Goal: Find specific page/section: Find specific page/section

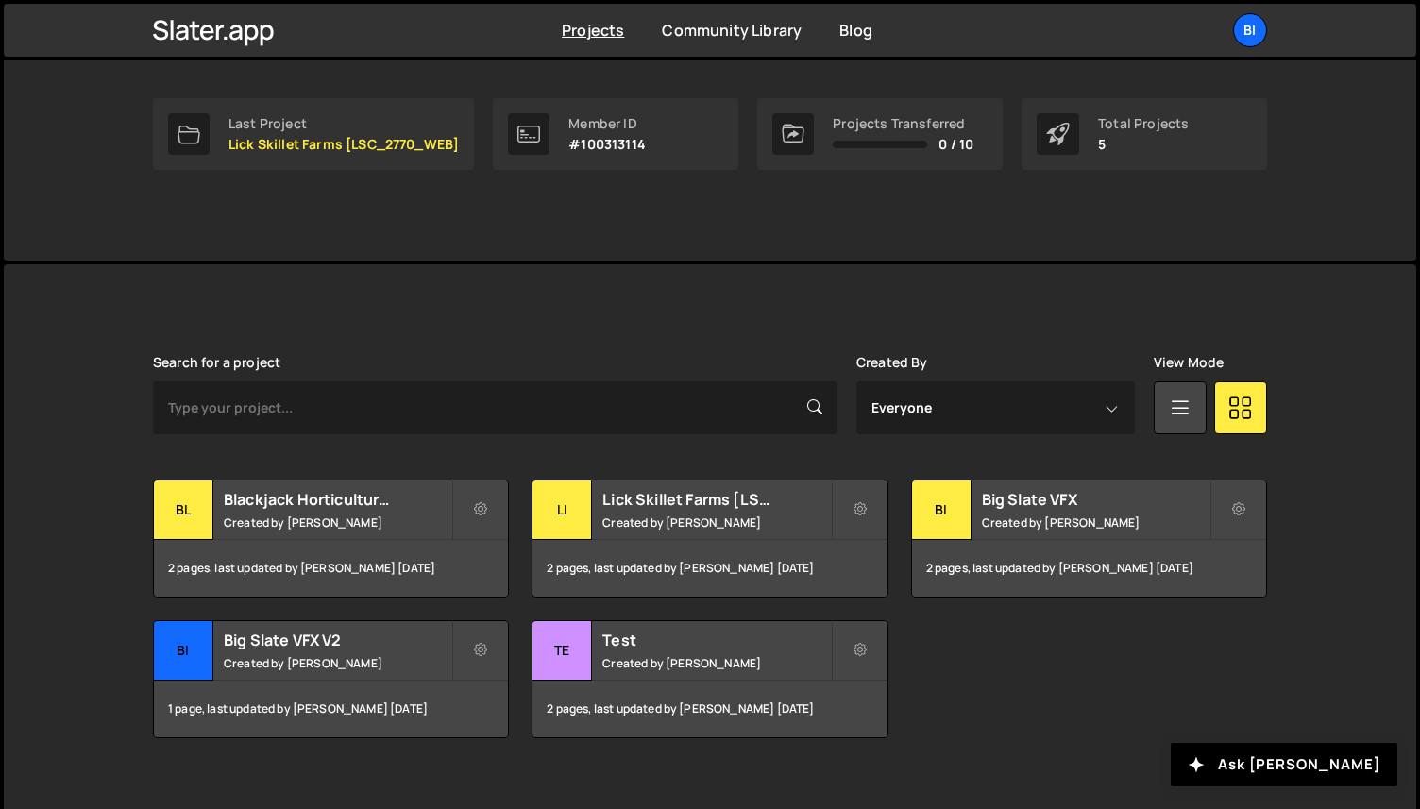
scroll to position [303, 0]
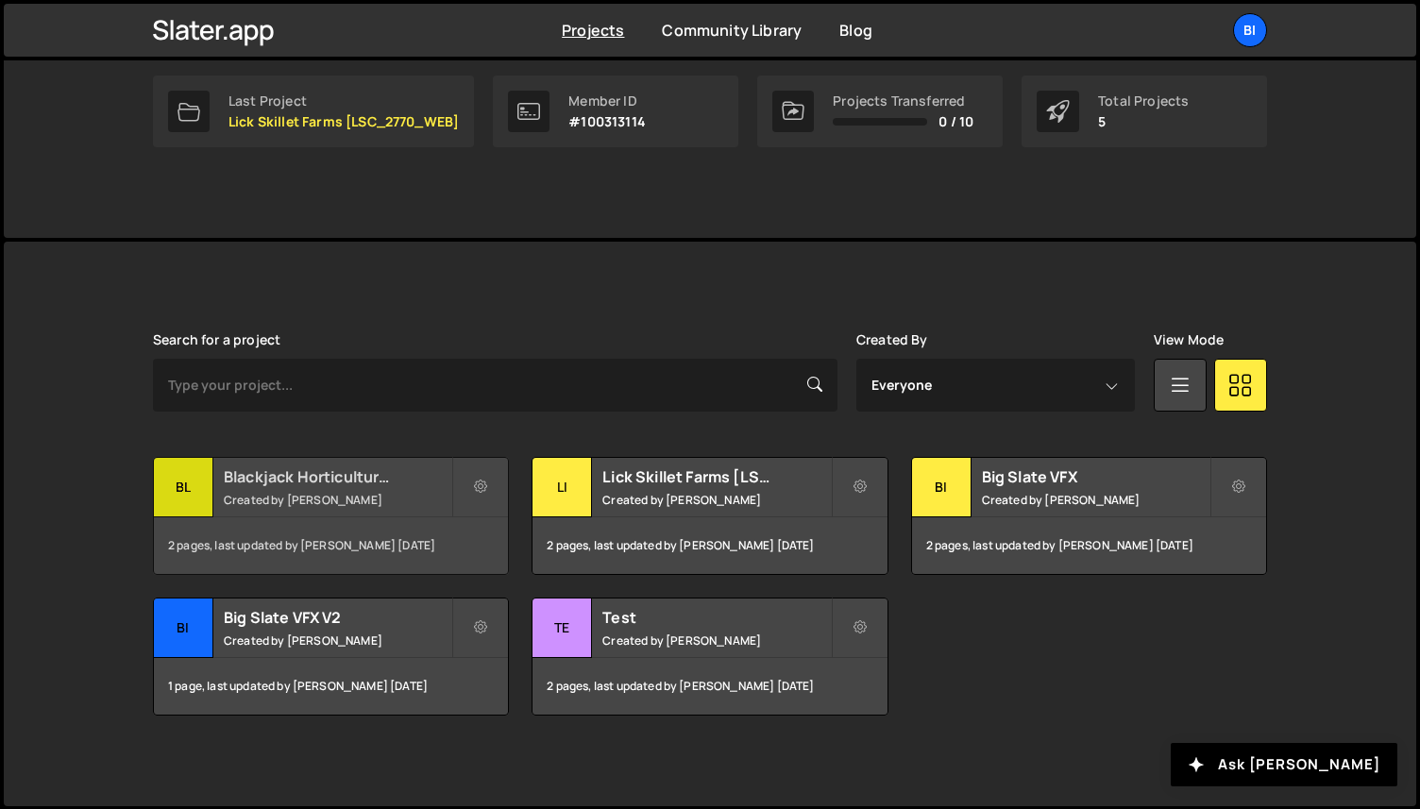
click at [385, 481] on h2 "Blackjack Horticulture [BJ_2719_WEBDEV]" at bounding box center [338, 476] width 228 height 21
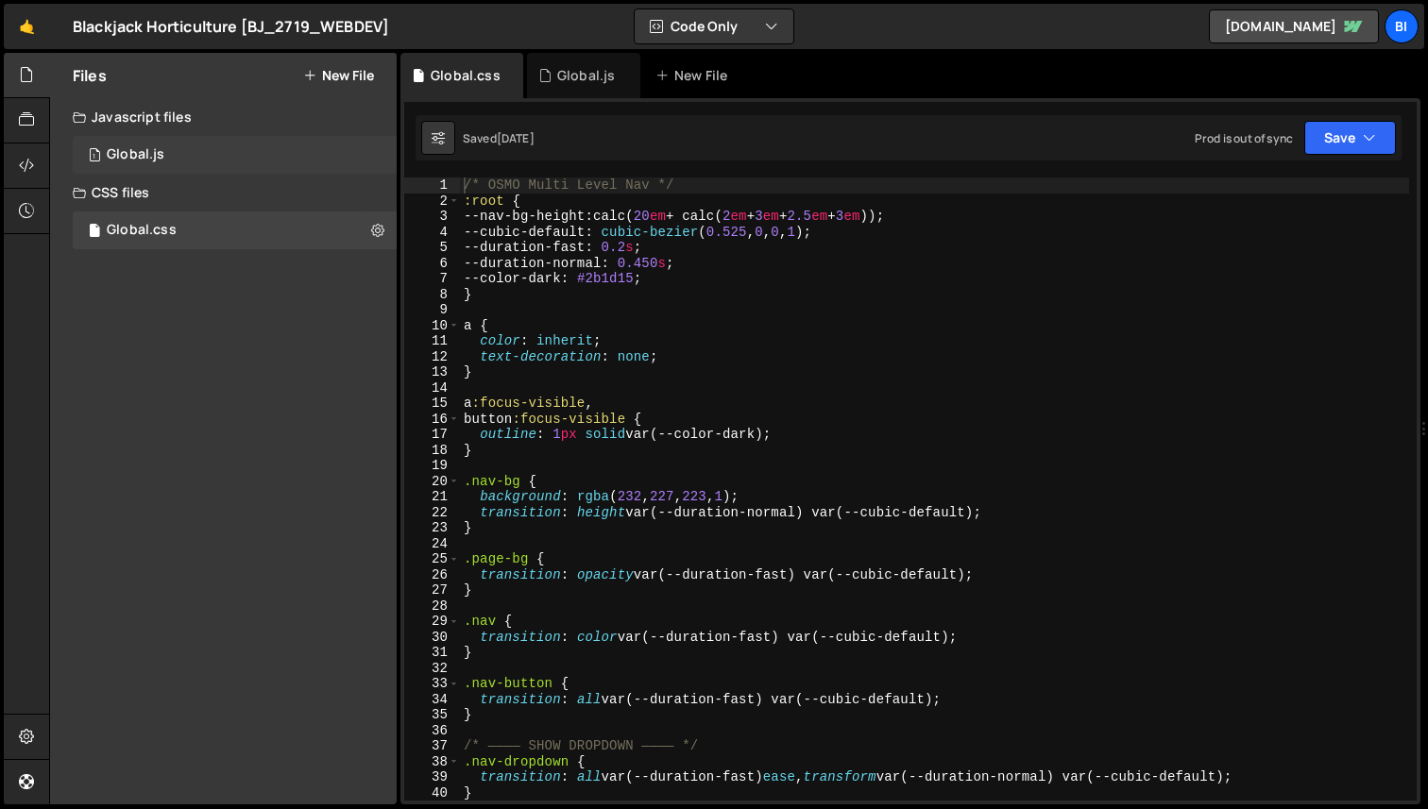
click at [110, 159] on div "Global.js" at bounding box center [136, 154] width 58 height 17
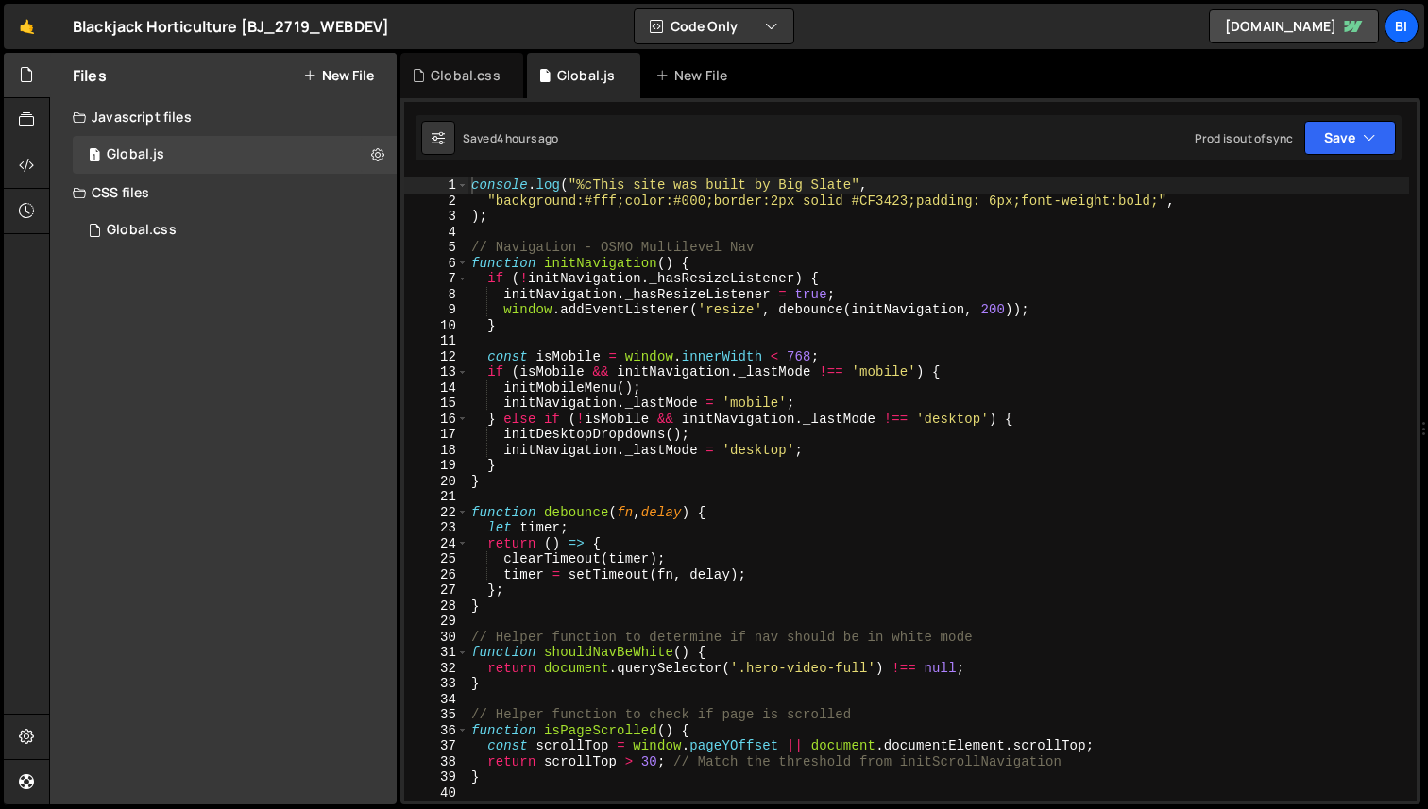
scroll to position [2266, 0]
